Goal: Task Accomplishment & Management: Manage account settings

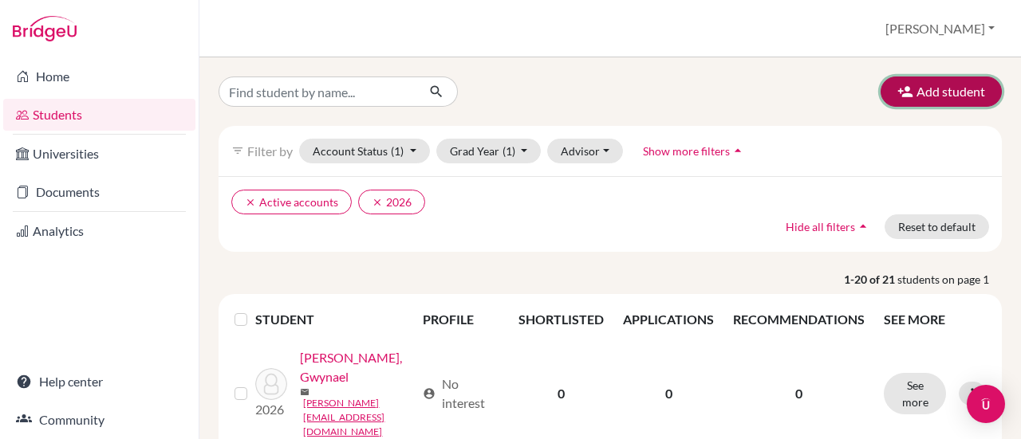
click at [952, 84] on button "Add student" at bounding box center [940, 92] width 121 height 30
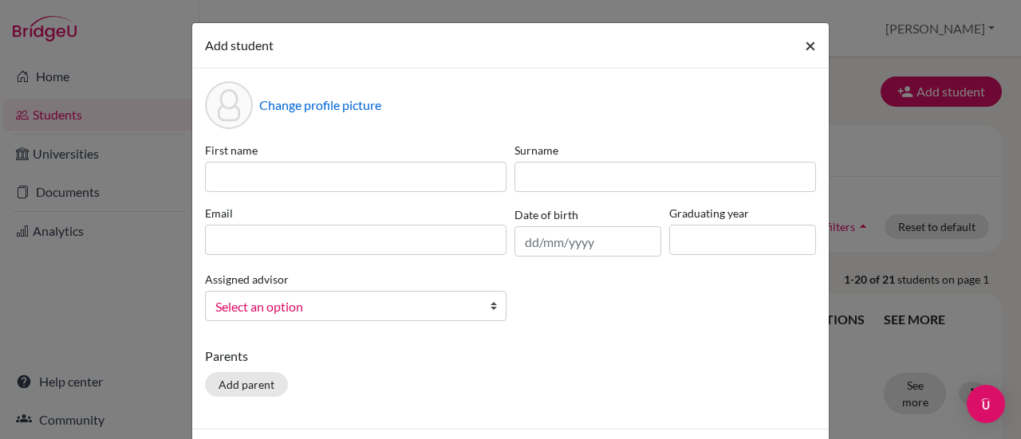
click at [805, 45] on span "×" at bounding box center [810, 44] width 11 height 23
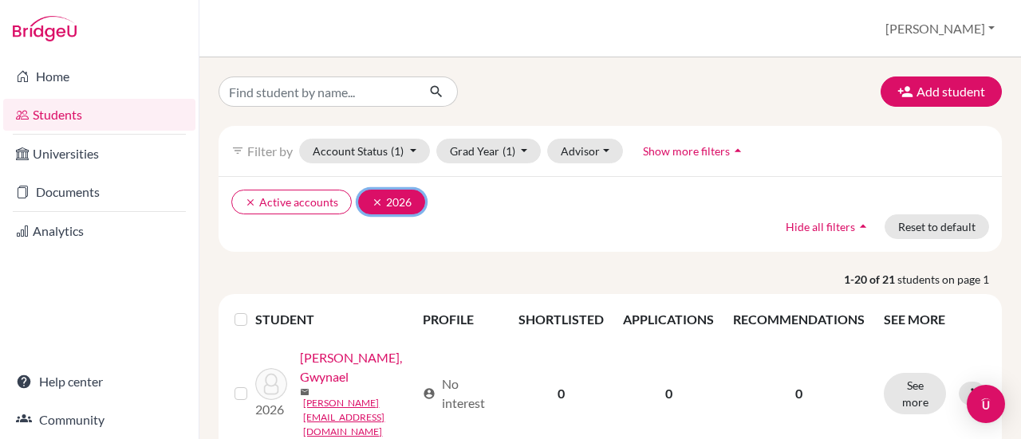
click at [375, 200] on icon "clear" at bounding box center [377, 202] width 11 height 11
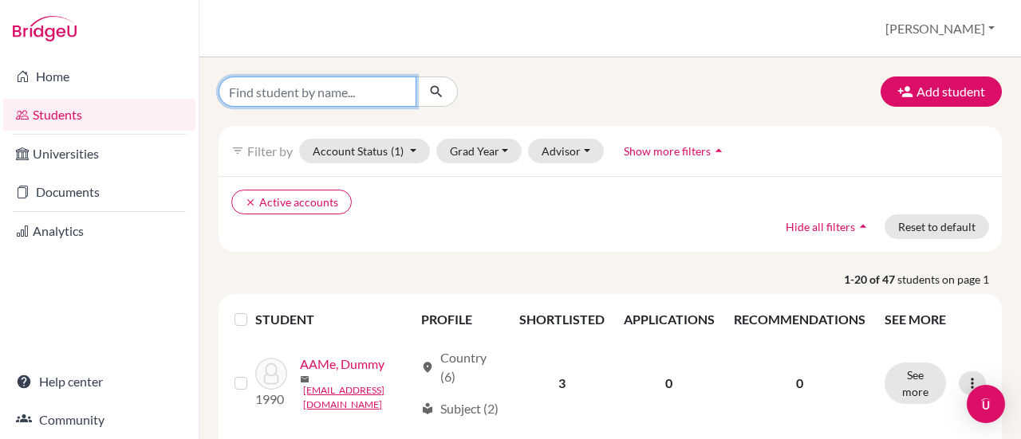
click at [348, 98] on input "Find student by name..." at bounding box center [318, 92] width 198 height 30
type input "[PERSON_NAME]"
click button "submit" at bounding box center [436, 92] width 42 height 30
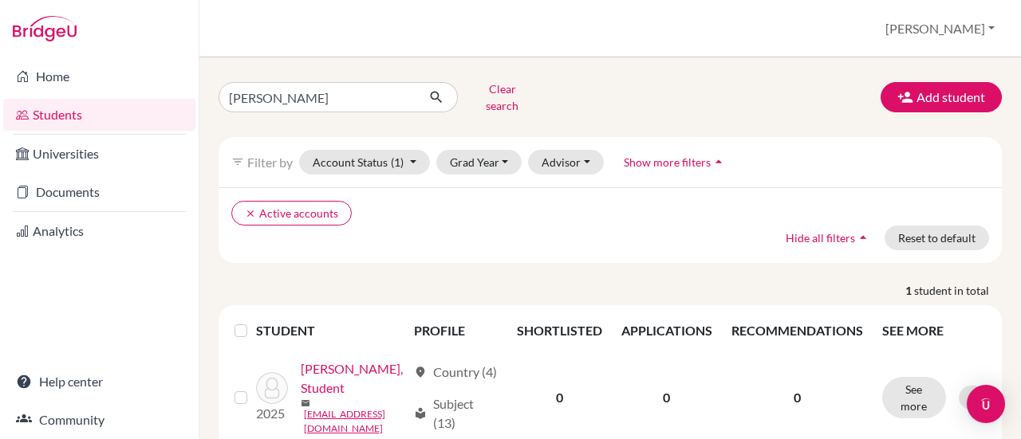
scroll to position [50, 0]
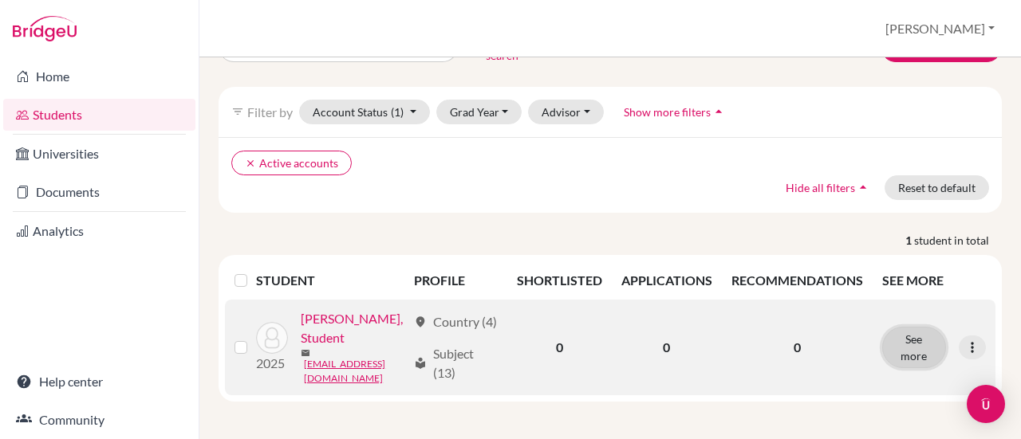
click at [903, 333] on button "See more" at bounding box center [914, 347] width 64 height 41
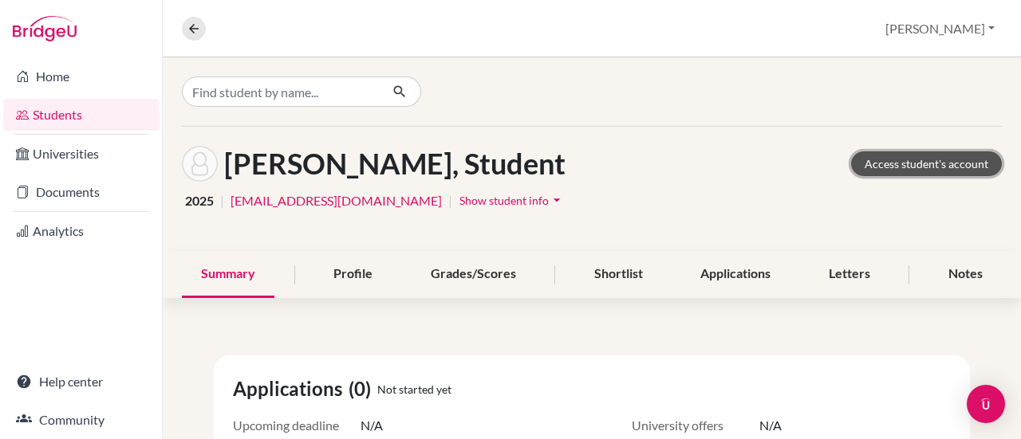
click at [929, 165] on link "Access student's account" at bounding box center [926, 164] width 151 height 25
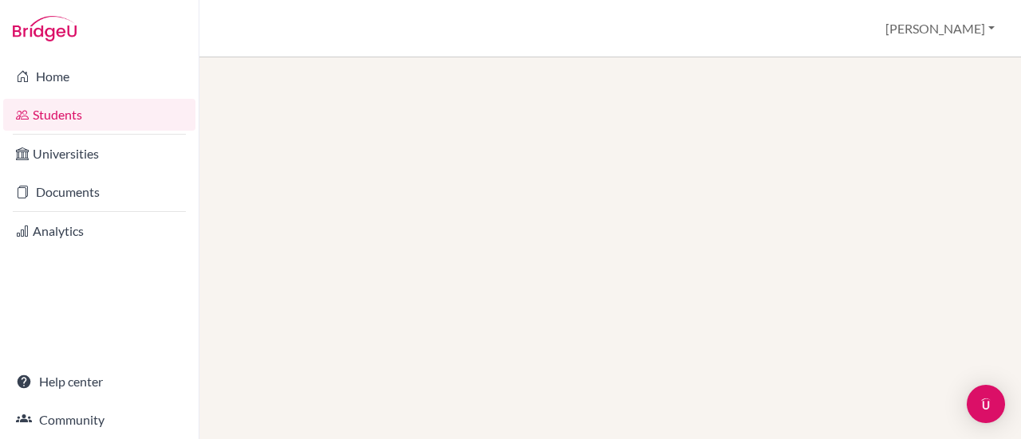
click at [57, 118] on link "Students" at bounding box center [99, 115] width 192 height 32
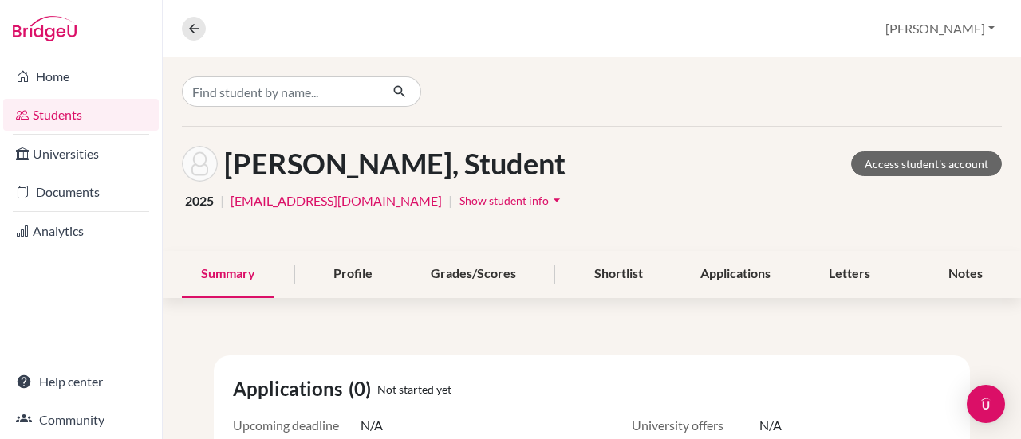
click at [549, 198] on icon "arrow_drop_down" at bounding box center [557, 200] width 16 height 16
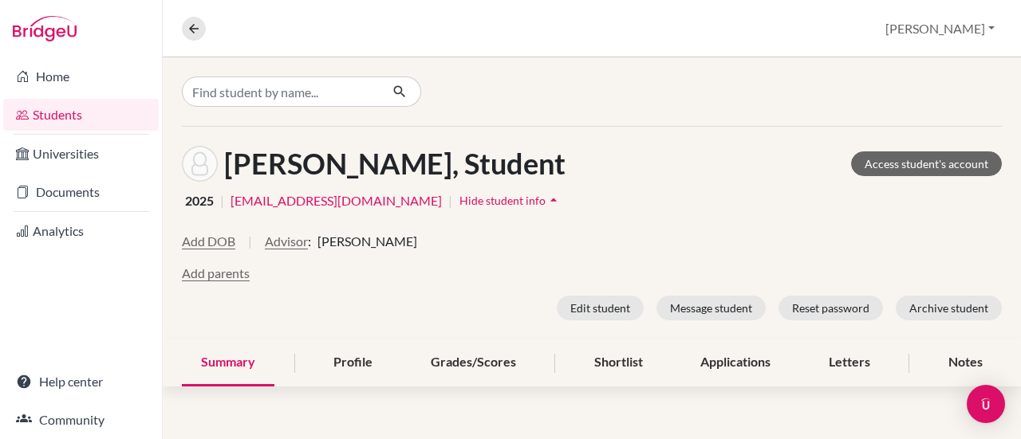
click at [545, 198] on icon "arrow_drop_up" at bounding box center [553, 200] width 16 height 16
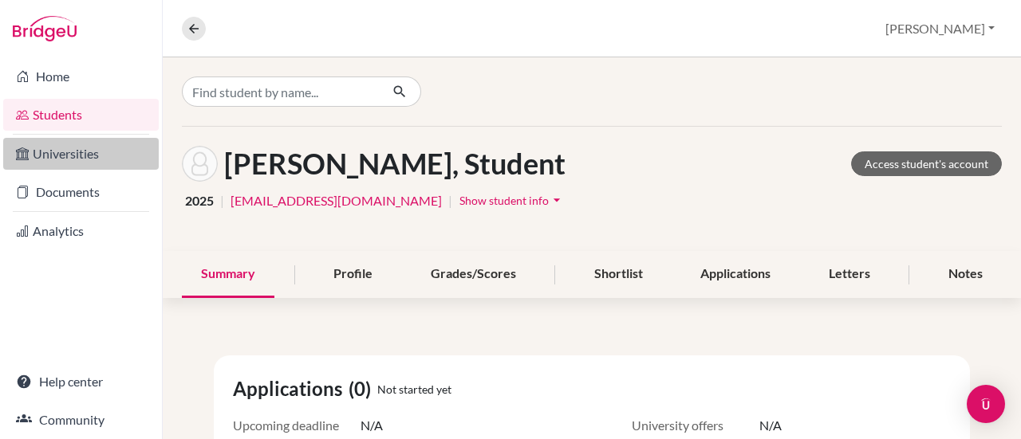
click at [95, 138] on link "Universities" at bounding box center [81, 154] width 156 height 32
click at [88, 114] on link "Students" at bounding box center [81, 115] width 156 height 32
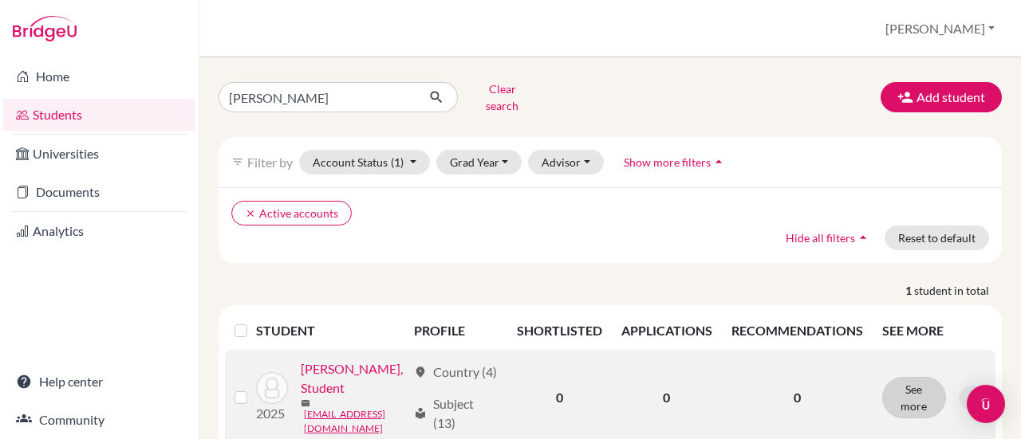
scroll to position [50, 0]
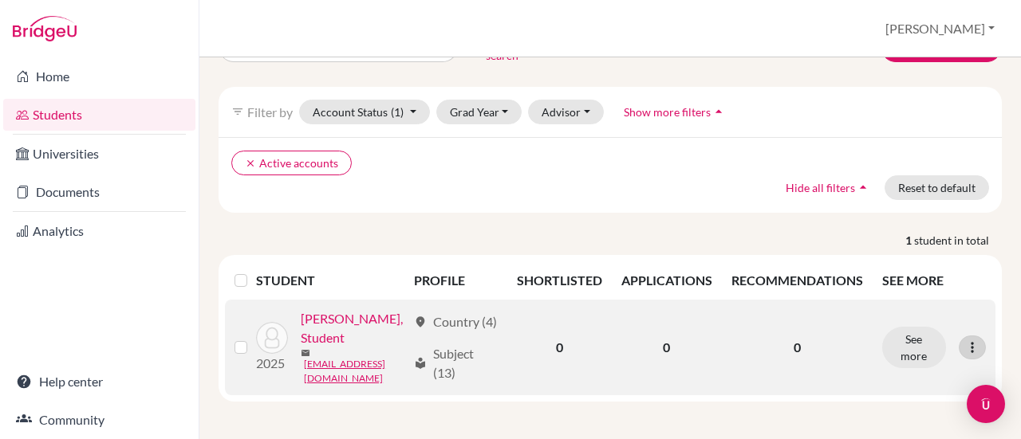
click at [964, 340] on icon at bounding box center [972, 348] width 16 height 16
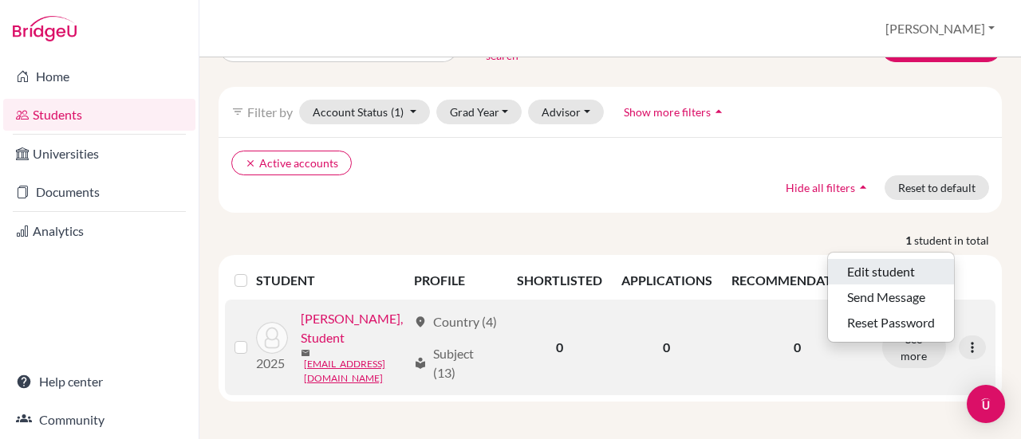
click at [901, 259] on button "Edit student" at bounding box center [891, 272] width 126 height 26
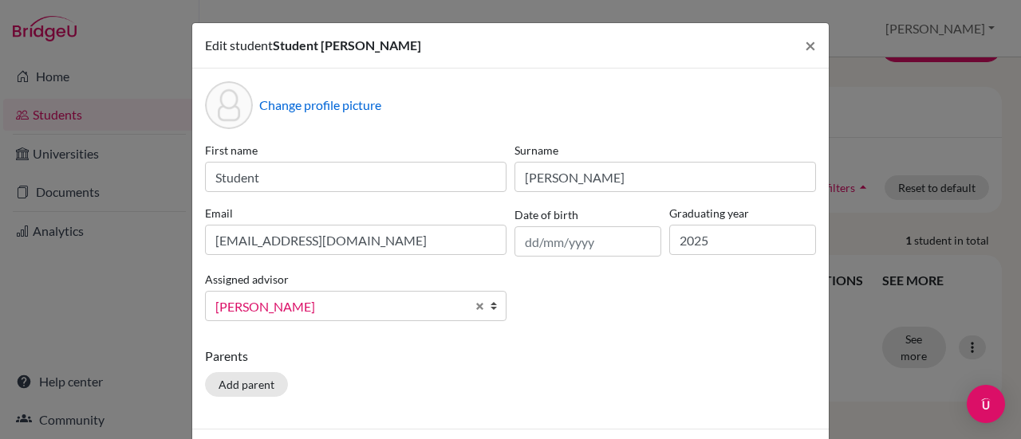
scroll to position [61, 0]
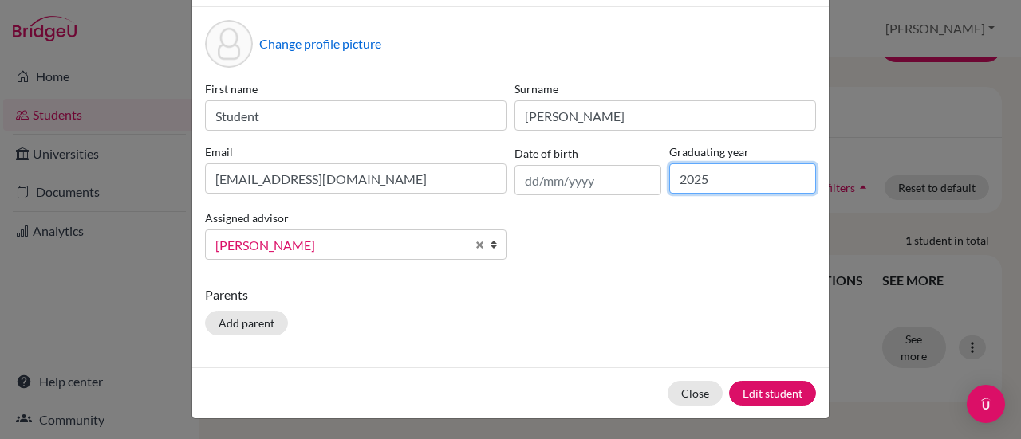
click at [718, 177] on input "2025" at bounding box center [742, 178] width 147 height 30
type input "2026"
click at [376, 320] on div "Parents Add parent" at bounding box center [510, 314] width 611 height 57
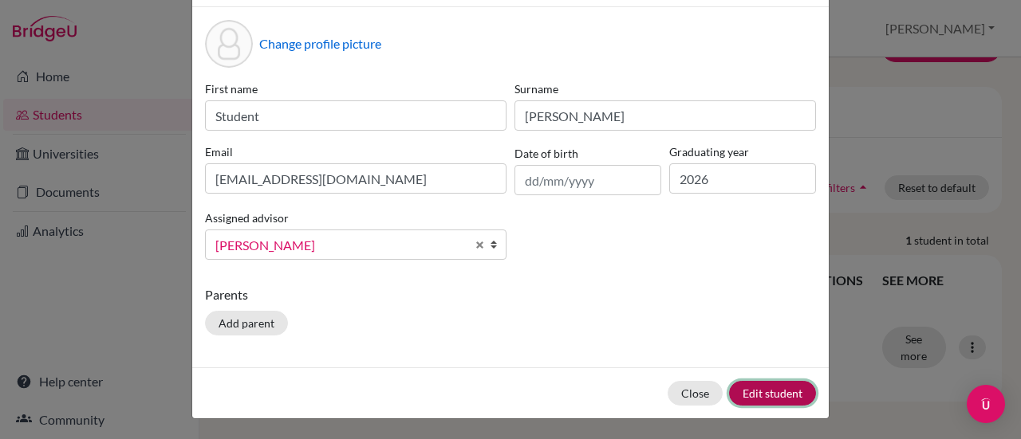
click at [759, 387] on button "Edit student" at bounding box center [772, 393] width 87 height 25
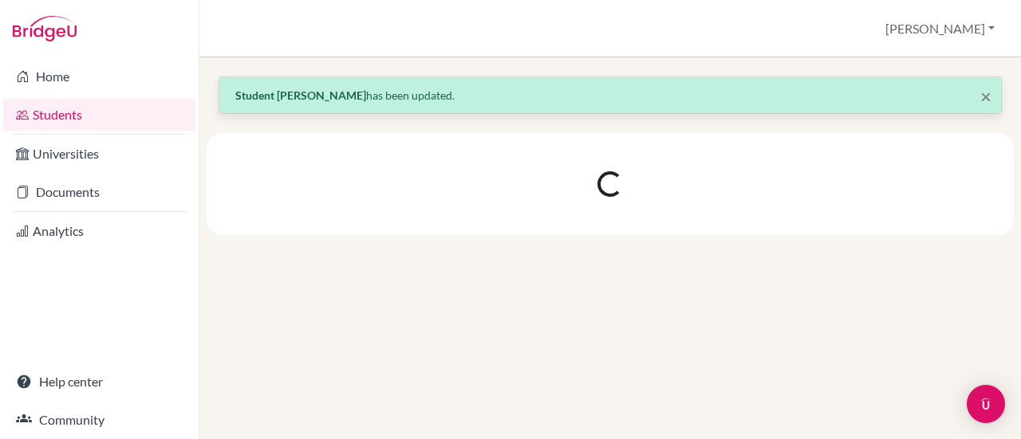
scroll to position [0, 0]
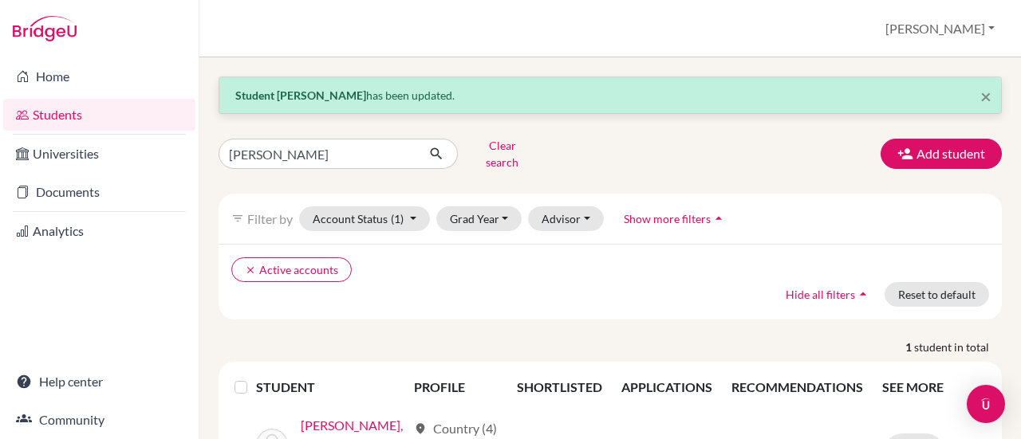
scroll to position [107, 0]
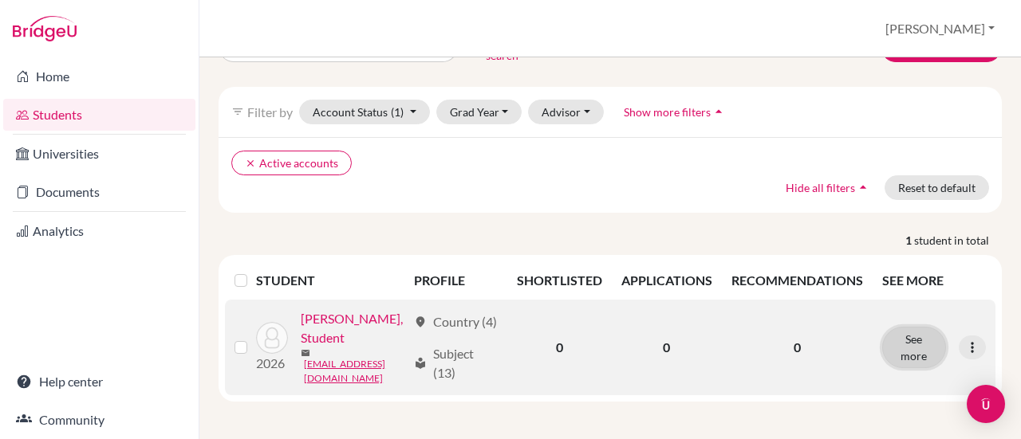
click at [887, 338] on button "See more" at bounding box center [914, 347] width 64 height 41
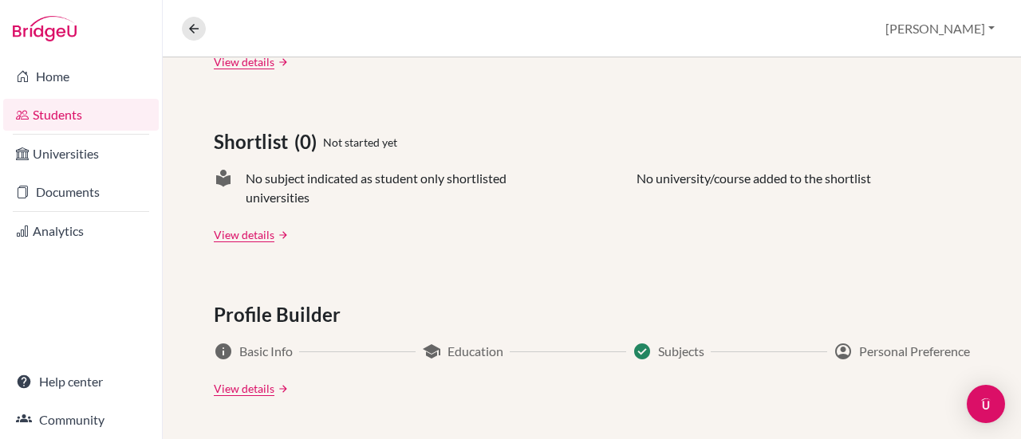
scroll to position [718, 0]
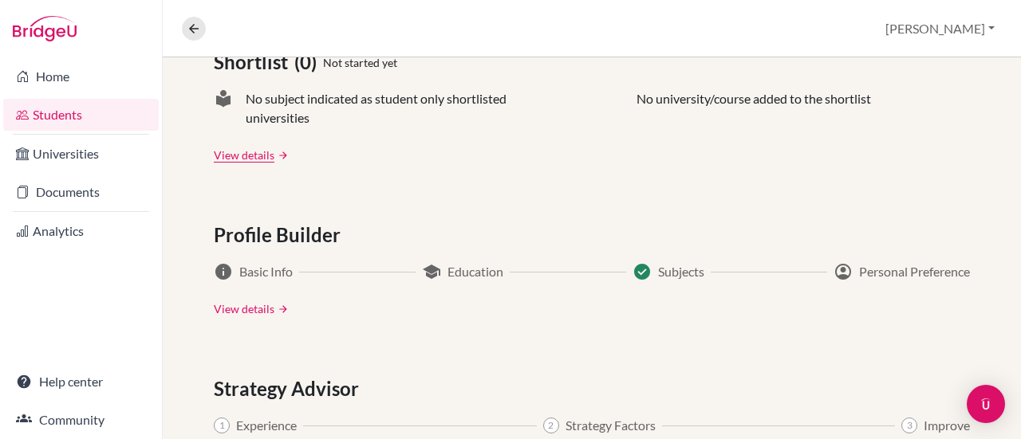
click at [234, 305] on link "View details" at bounding box center [244, 309] width 61 height 17
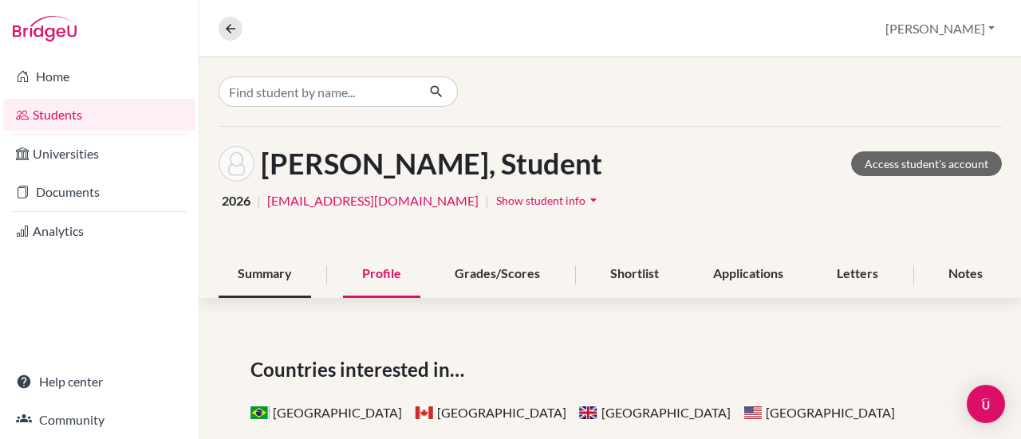
click at [236, 270] on div "Summary" at bounding box center [265, 274] width 93 height 47
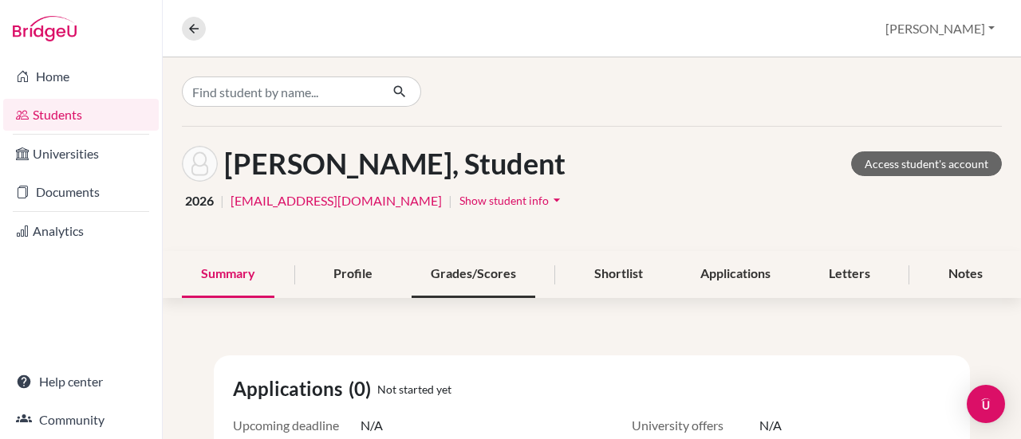
click at [446, 281] on div "Grades/Scores" at bounding box center [474, 274] width 124 height 47
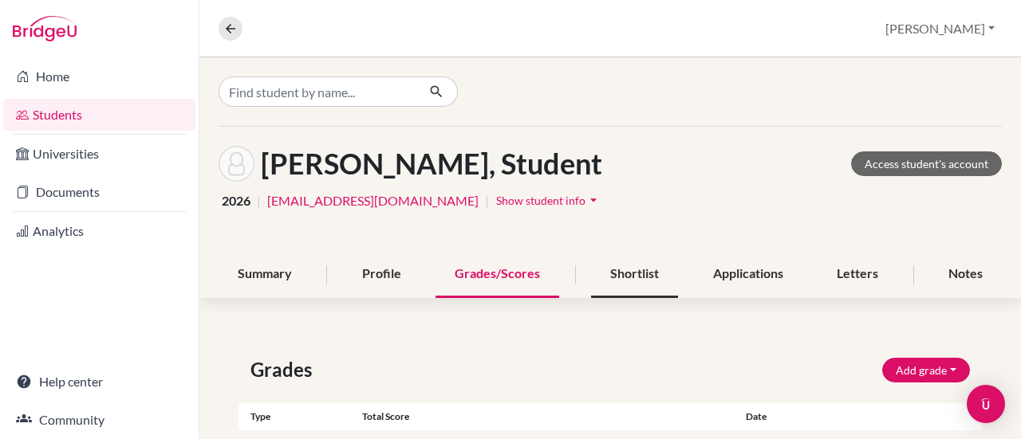
click at [627, 270] on div "Shortlist" at bounding box center [634, 274] width 87 height 47
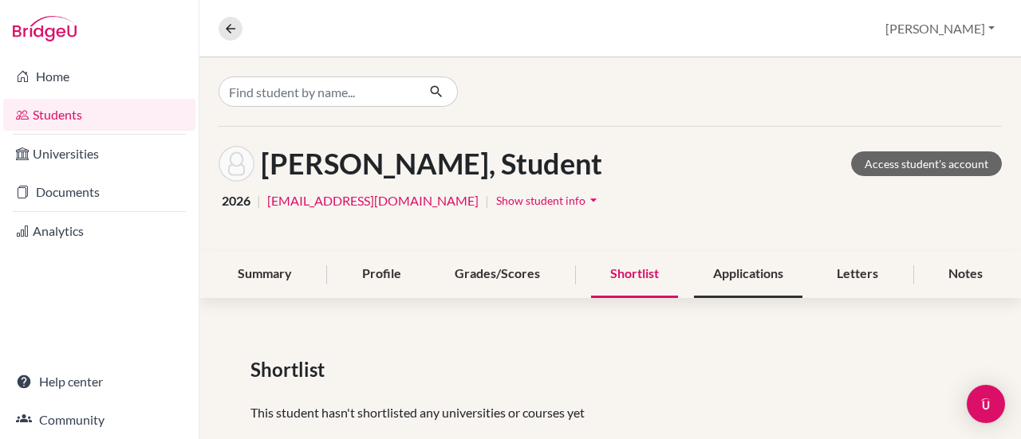
click at [707, 278] on div "Applications" at bounding box center [748, 274] width 108 height 47
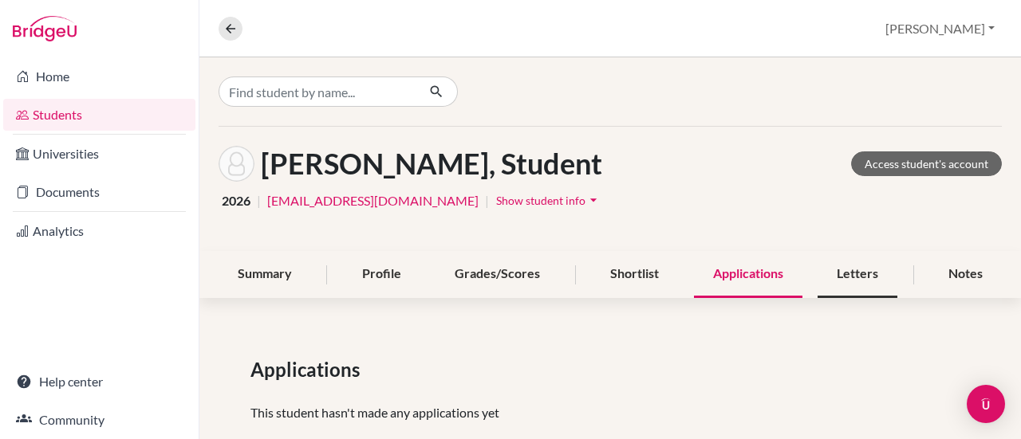
click at [827, 281] on div "Letters" at bounding box center [857, 274] width 80 height 47
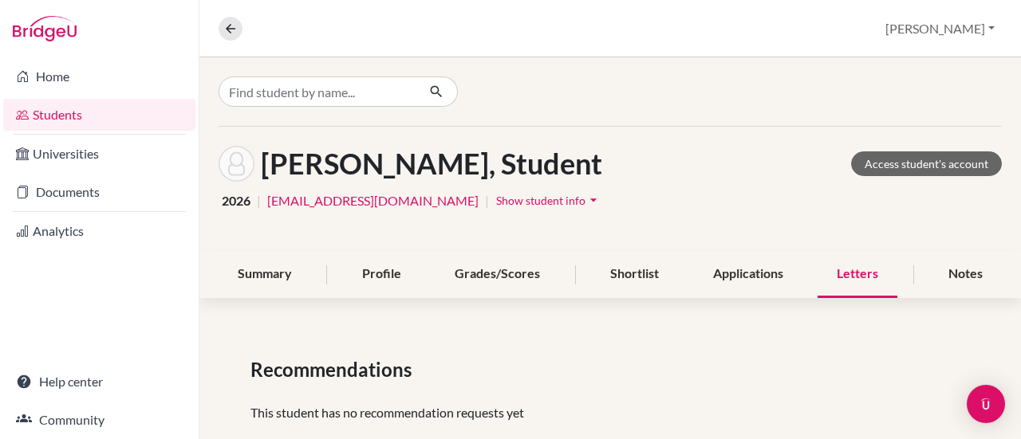
scroll to position [33, 0]
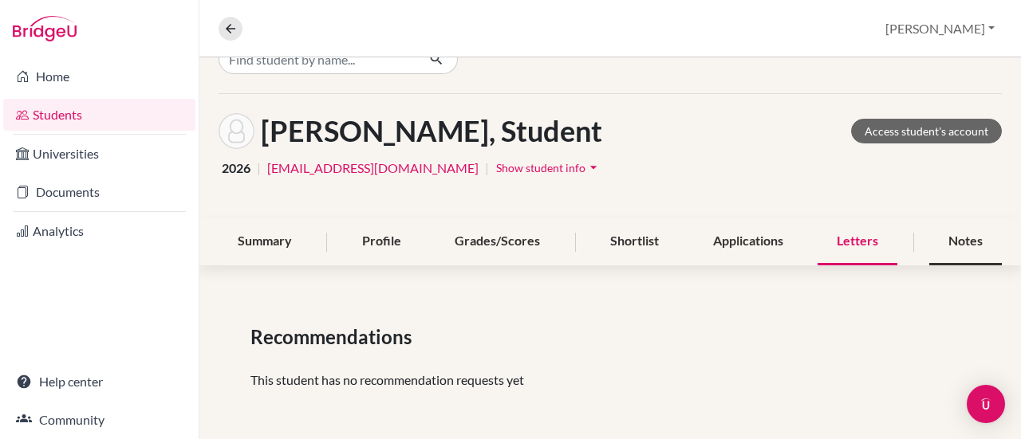
click at [967, 233] on div "Notes" at bounding box center [965, 242] width 73 height 47
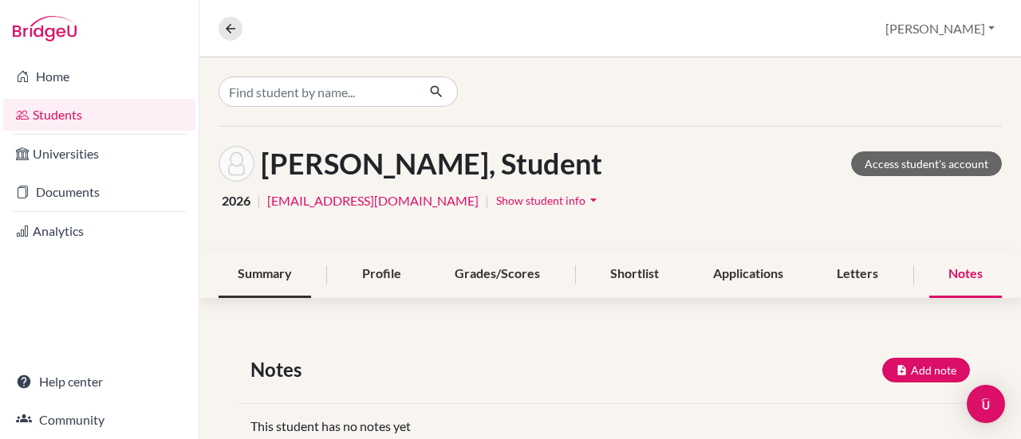
click at [289, 262] on div "Summary" at bounding box center [265, 274] width 93 height 47
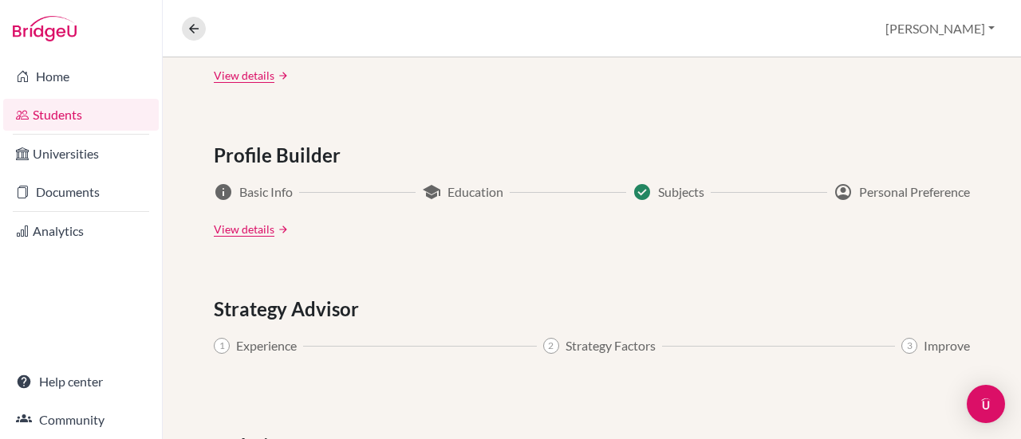
scroll to position [962, 0]
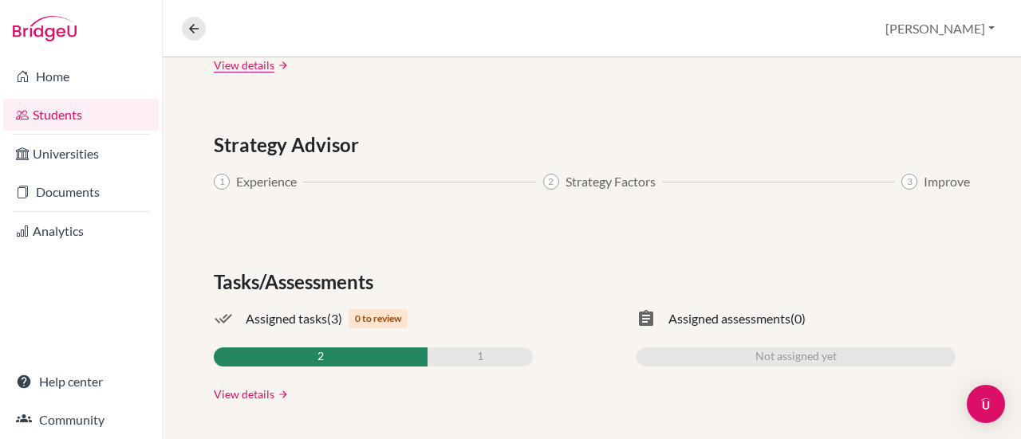
click at [236, 394] on link "View details" at bounding box center [244, 394] width 61 height 17
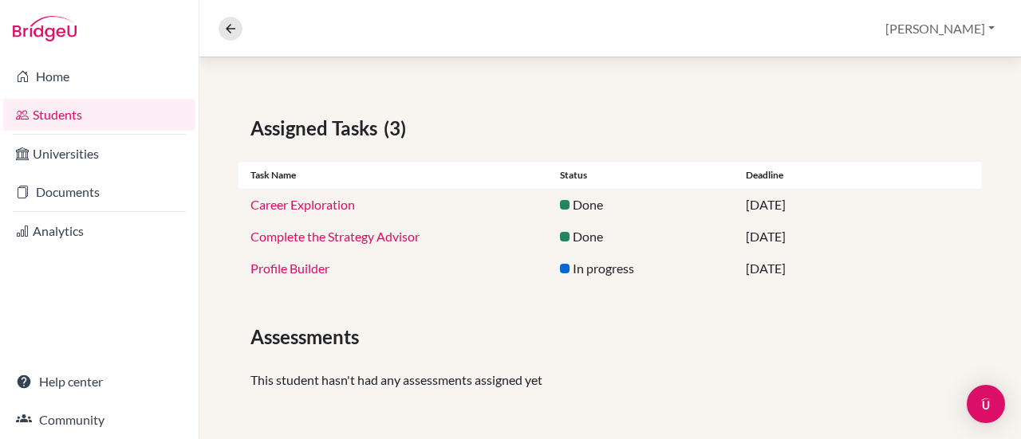
scroll to position [162, 0]
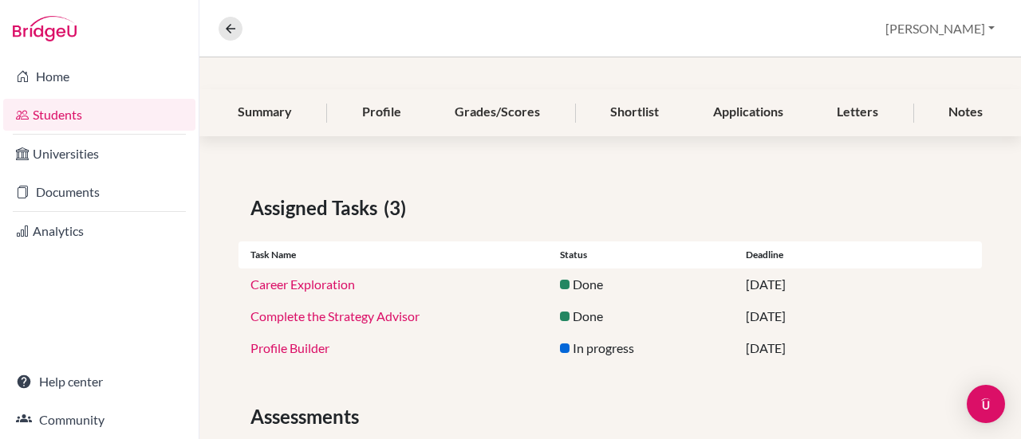
click at [333, 285] on link "Career Exploration" at bounding box center [302, 284] width 104 height 15
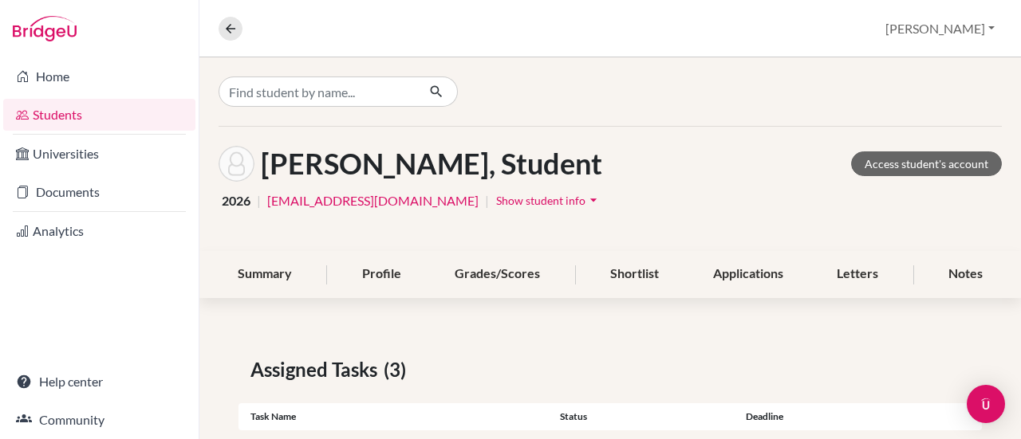
click at [57, 24] on img at bounding box center [45, 29] width 64 height 26
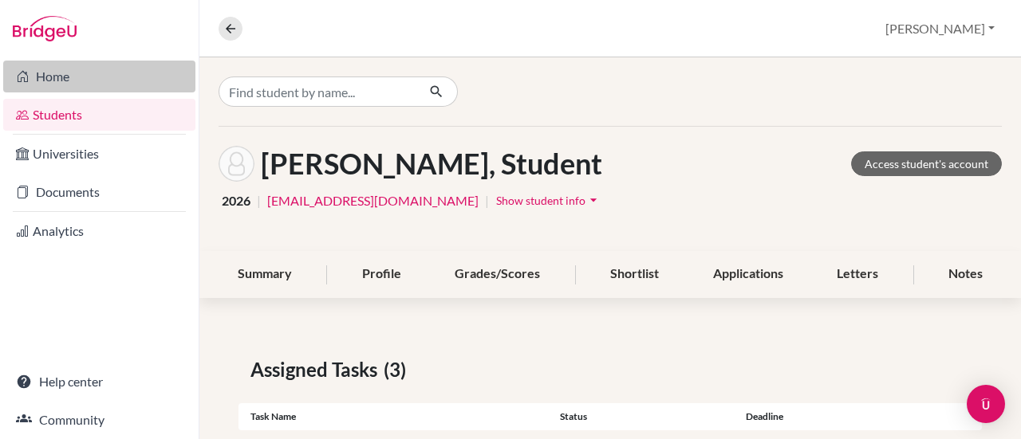
click at [53, 73] on link "Home" at bounding box center [99, 77] width 192 height 32
